Goal: Task Accomplishment & Management: Use online tool/utility

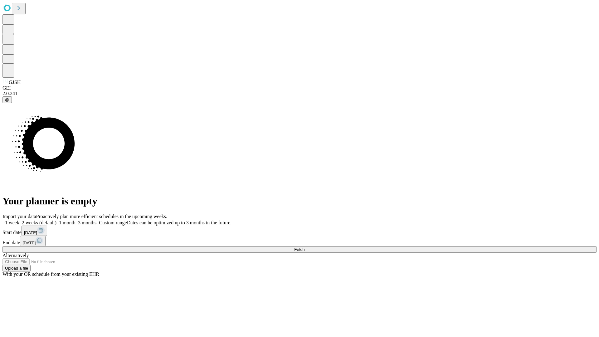
click at [304, 247] on span "Fetch" at bounding box center [299, 249] width 10 height 5
